Goal: Transaction & Acquisition: Obtain resource

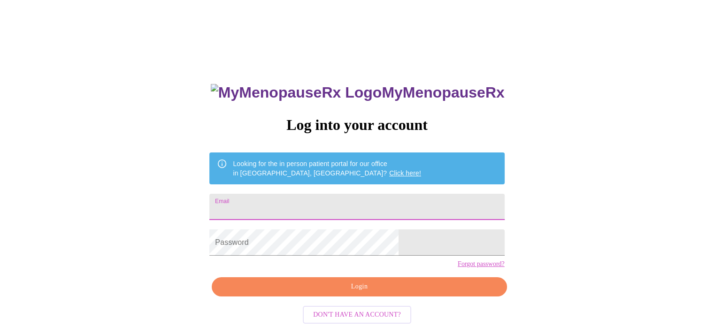
click at [319, 198] on input "Email" at bounding box center [356, 207] width 295 height 26
type input "[EMAIL_ADDRESS][DOMAIN_NAME]"
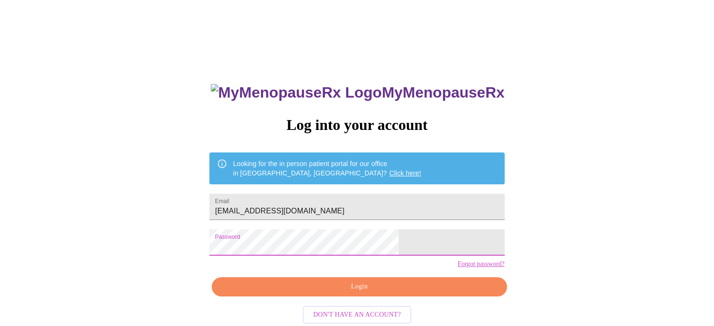
click at [339, 293] on span "Login" at bounding box center [358, 287] width 273 height 12
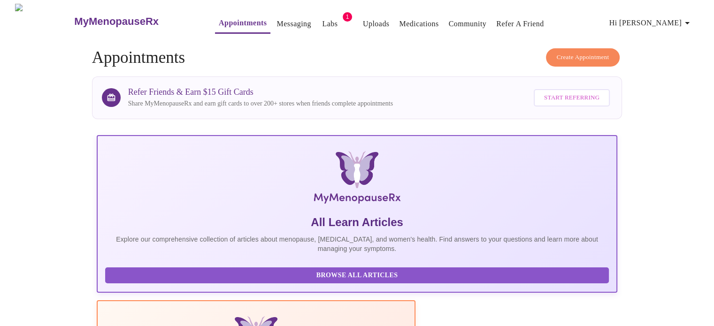
click at [322, 18] on link "Labs" at bounding box center [329, 23] width 15 height 13
click at [322, 21] on link "Labs" at bounding box center [329, 23] width 15 height 13
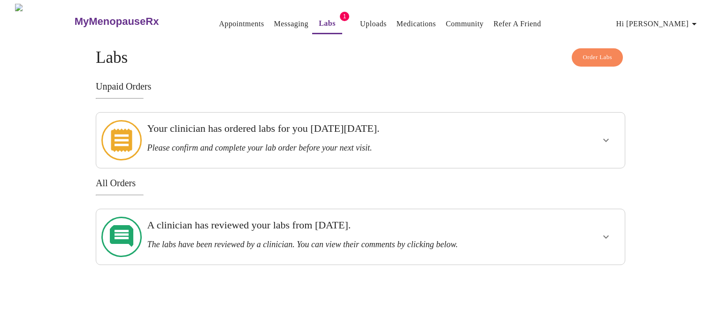
click at [561, 138] on div at bounding box center [577, 140] width 87 height 48
click at [604, 139] on icon "show more" at bounding box center [606, 140] width 6 height 3
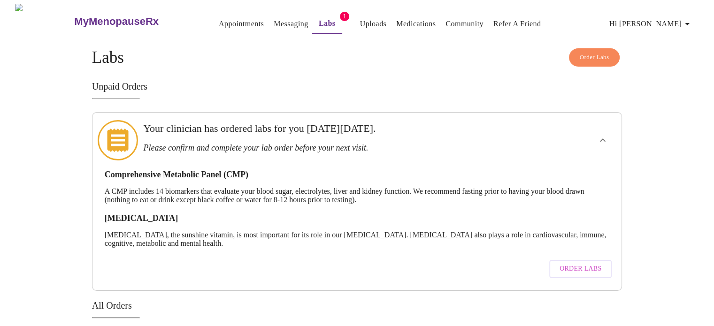
click at [583, 263] on span "Order Labs" at bounding box center [580, 269] width 42 height 12
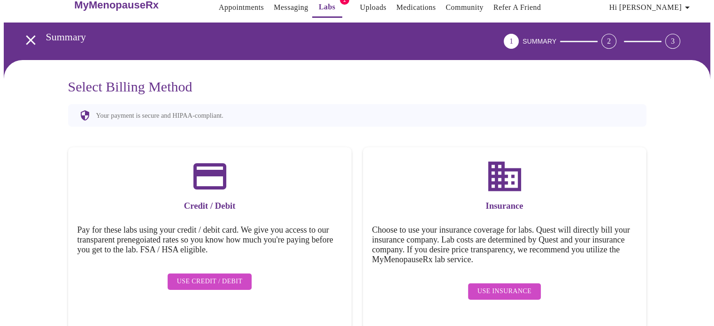
scroll to position [17, 0]
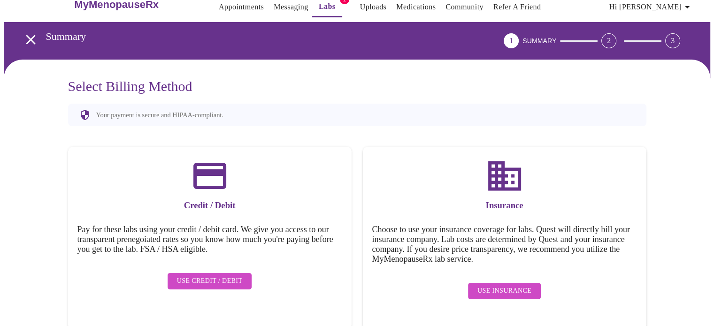
click at [507, 285] on span "Use Insurance" at bounding box center [504, 291] width 54 height 12
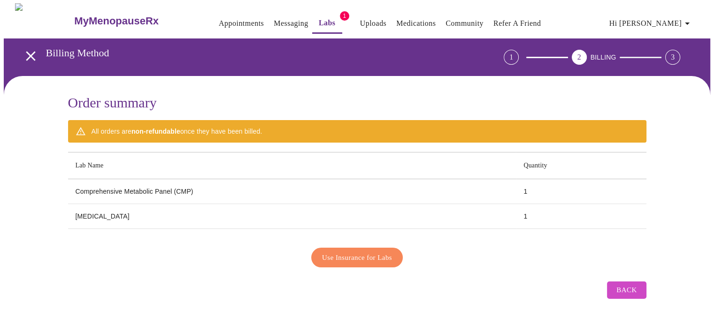
scroll to position [0, 0]
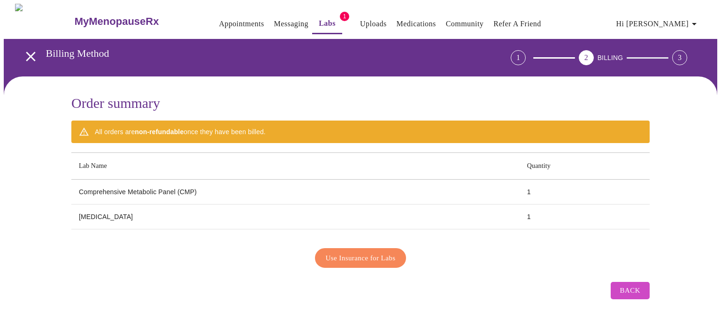
click at [348, 253] on span "Use Insurance for Labs" at bounding box center [361, 258] width 70 height 12
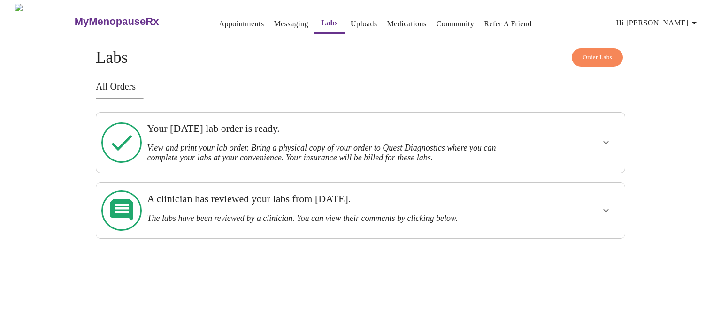
click at [338, 143] on h3 "View and print your lab order. Bring a physical copy of your order to Quest Dia…" at bounding box center [335, 153] width 376 height 20
click at [604, 140] on icon "show more" at bounding box center [605, 142] width 11 height 11
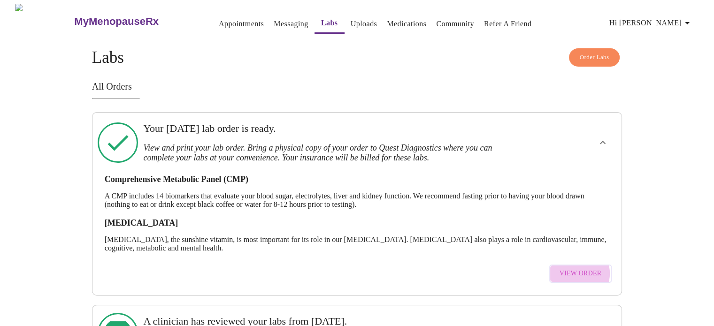
click at [576, 270] on span "View Order" at bounding box center [580, 274] width 42 height 12
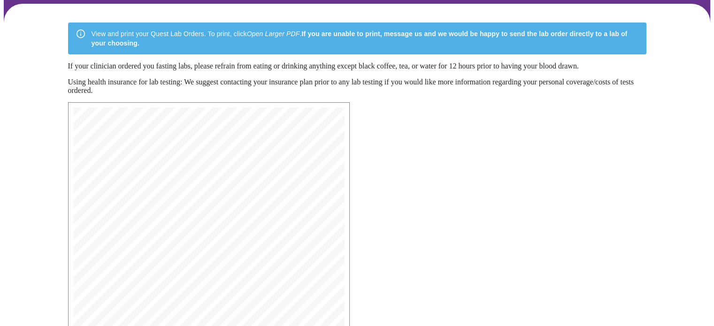
scroll to position [47, 0]
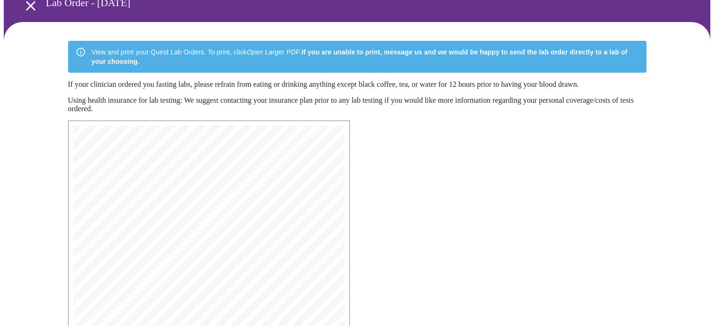
drag, startPoint x: 196, startPoint y: 178, endPoint x: 413, endPoint y: 157, distance: 218.2
click at [413, 157] on div "MyMenopauseRx Medical Group [STREET_ADDRESS] Phone: [PHONE_NUMBER] Fax: [PHONE_…" at bounding box center [357, 315] width 593 height 404
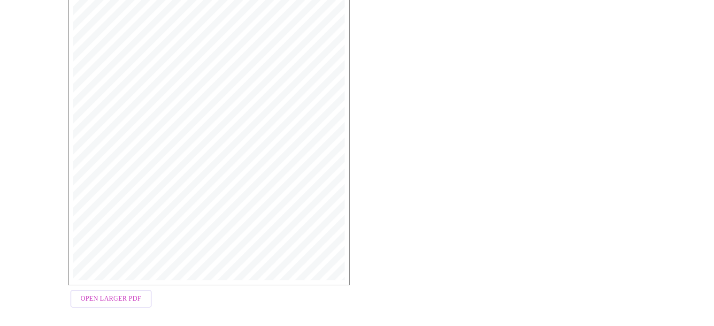
scroll to position [250, 0]
click at [120, 291] on span "Open Larger PDF" at bounding box center [111, 293] width 61 height 12
